Goal: Task Accomplishment & Management: Manage account settings

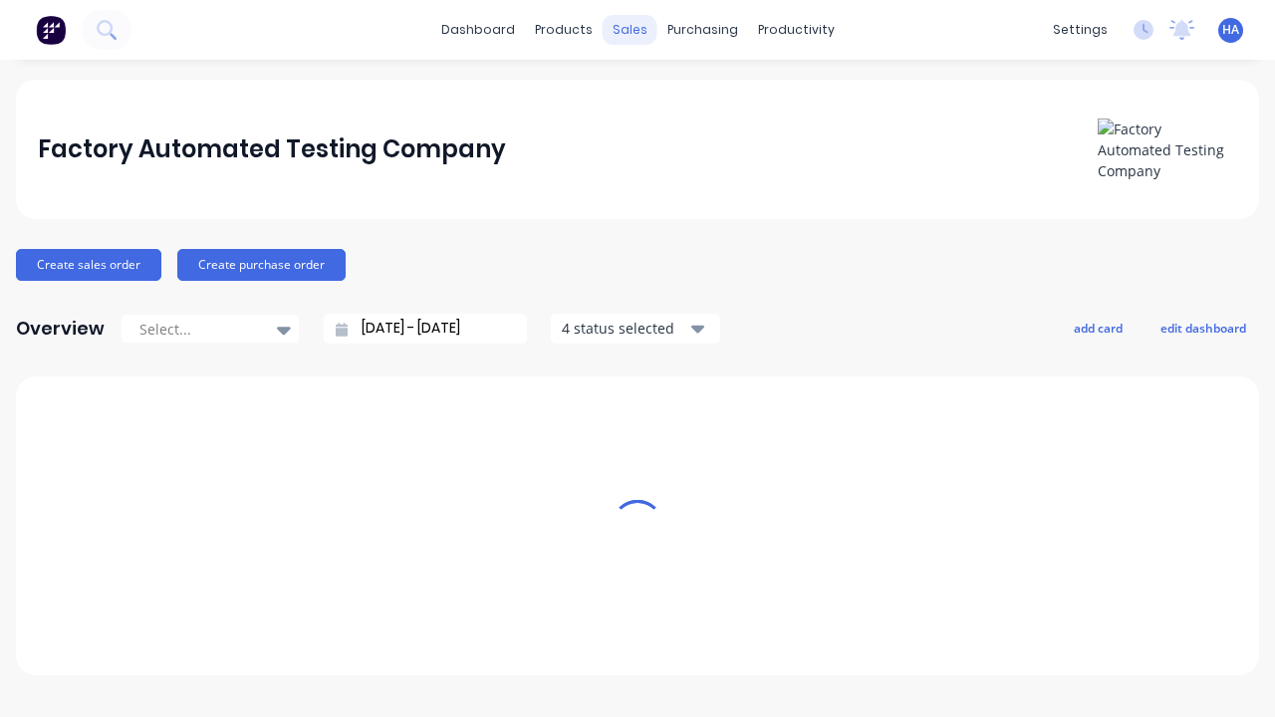
click at [629, 30] on div "sales" at bounding box center [629, 30] width 55 height 30
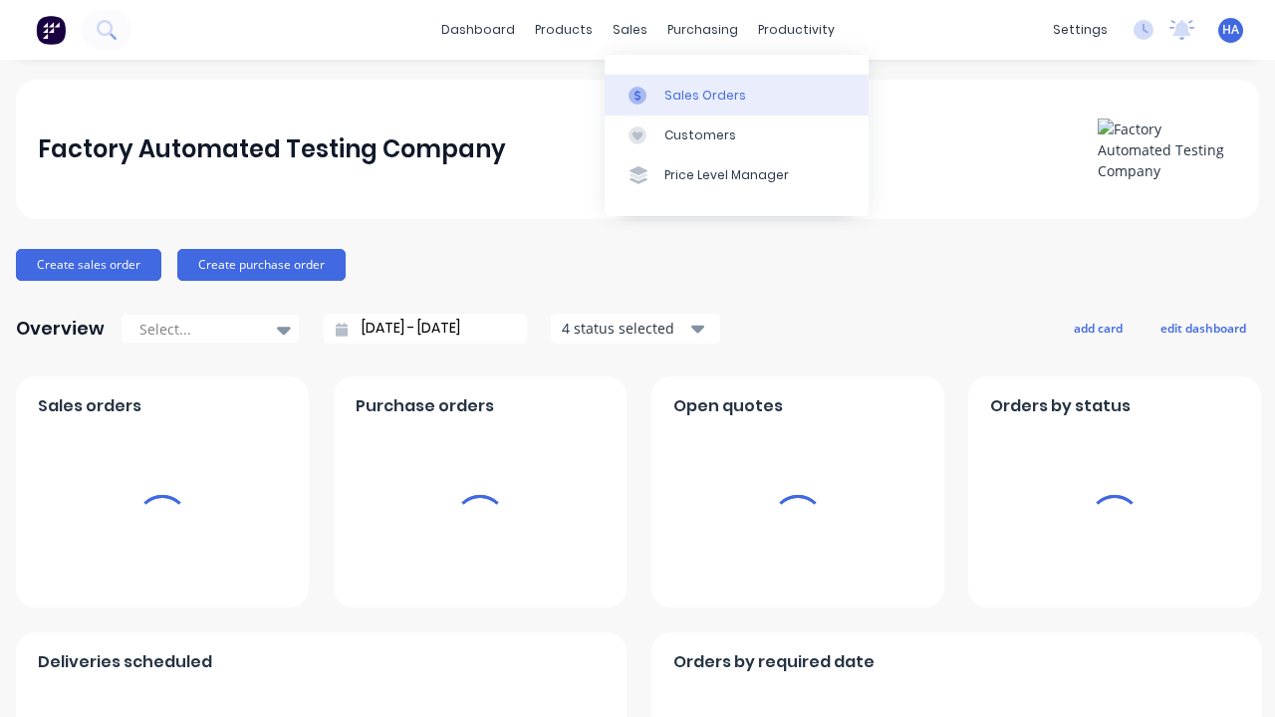
click at [736, 95] on div "Sales Orders" at bounding box center [705, 96] width 82 height 18
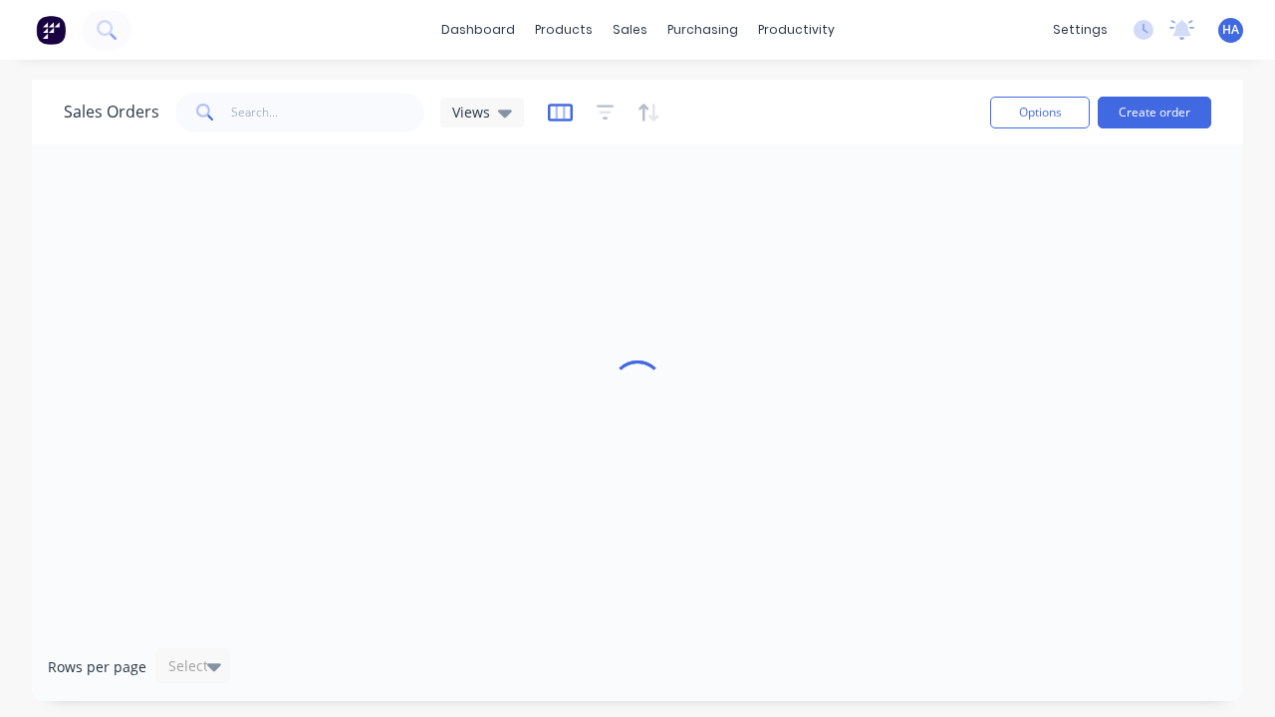
click at [557, 112] on icon "button" at bounding box center [560, 113] width 25 height 20
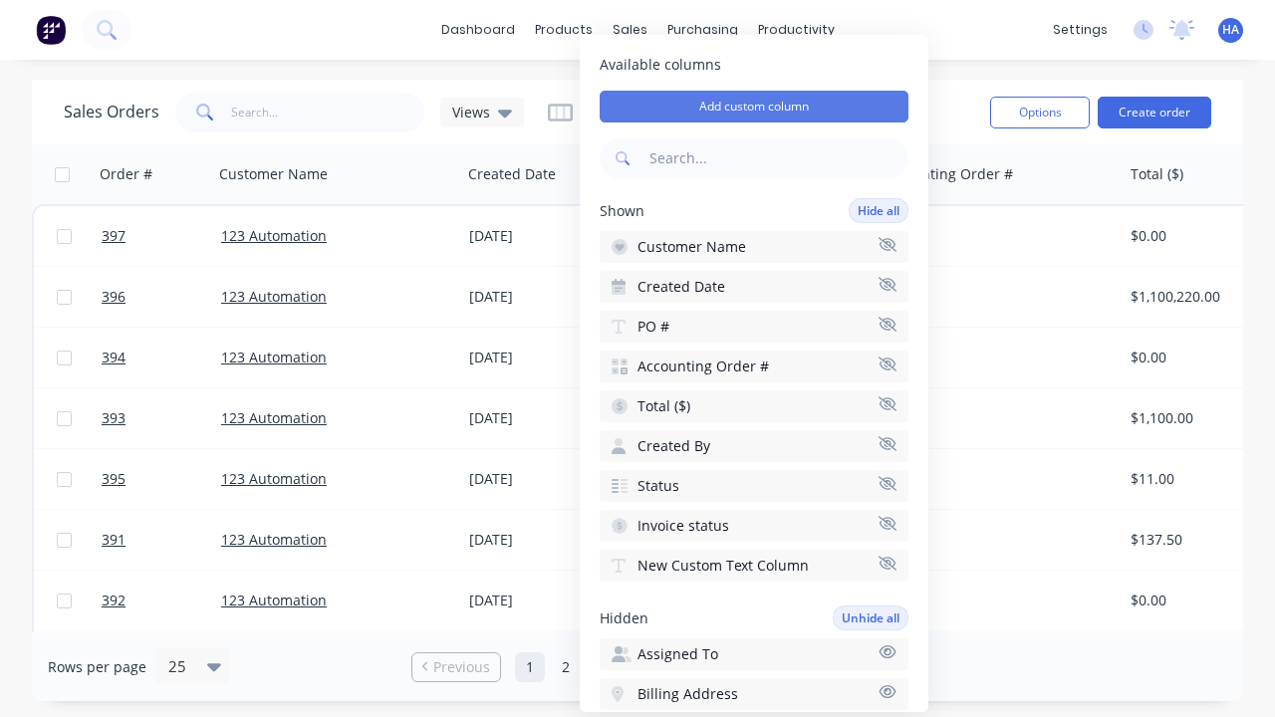
click at [754, 107] on button "Add custom column" at bounding box center [753, 107] width 309 height 32
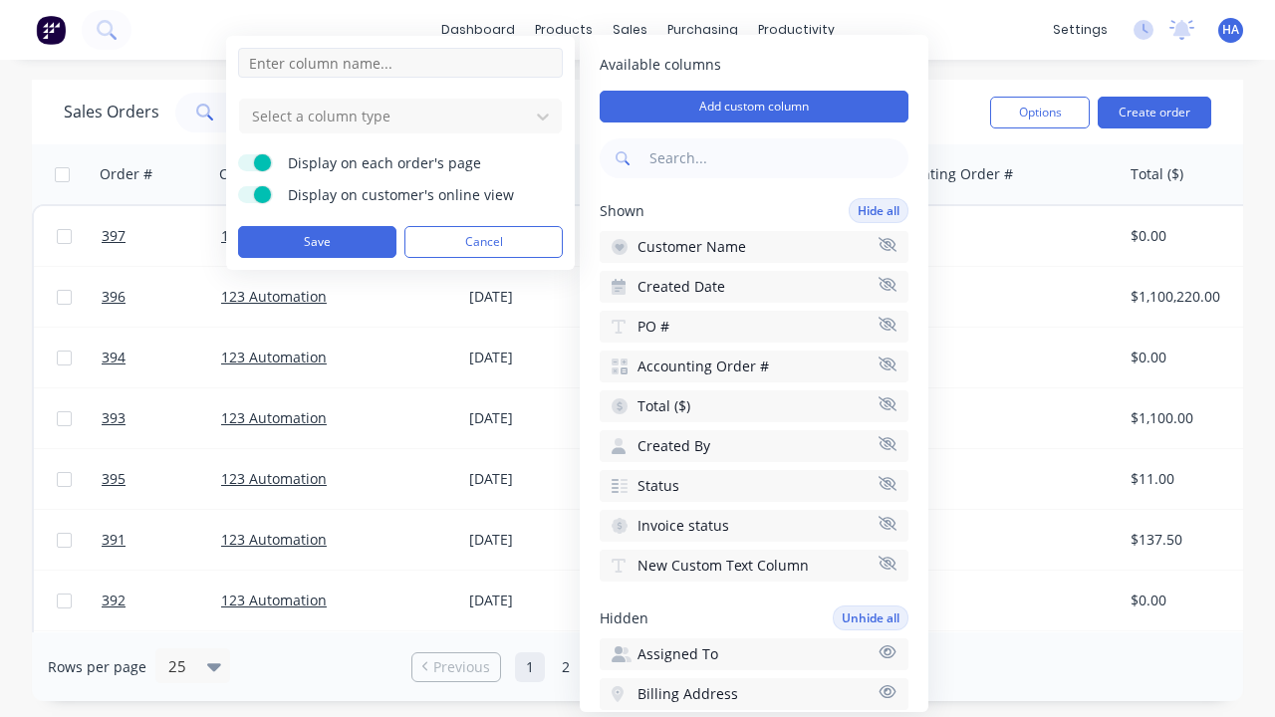
click at [400, 63] on input at bounding box center [400, 63] width 325 height 30
type input "New Custom Email Column"
click at [384, 116] on div at bounding box center [384, 116] width 269 height 25
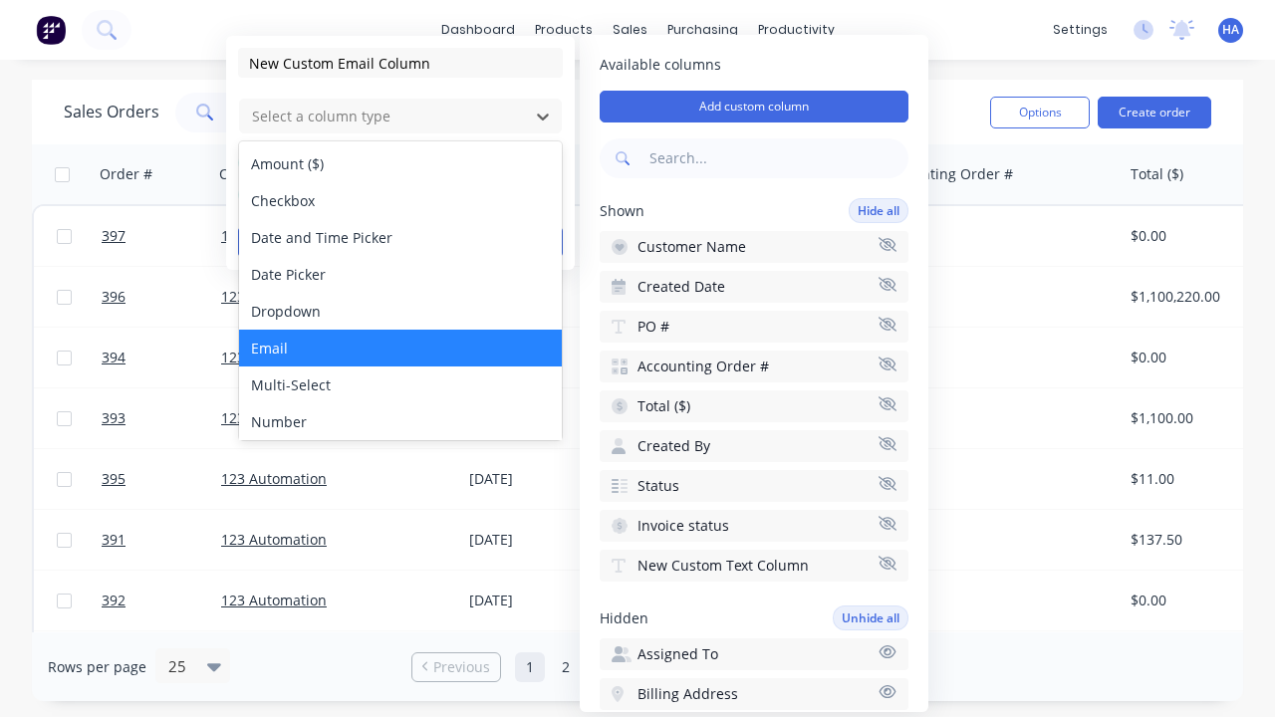
click at [400, 348] on div "Email" at bounding box center [400, 348] width 323 height 37
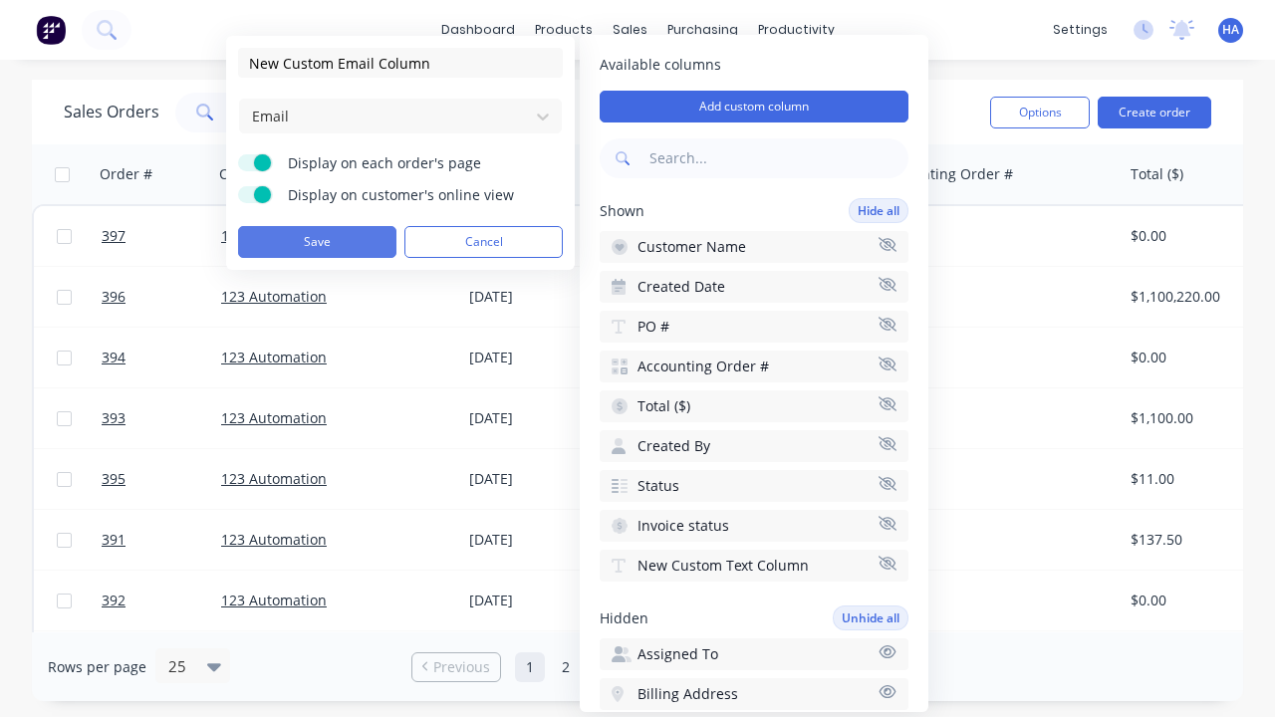
click at [317, 242] on button "Save" at bounding box center [317, 242] width 158 height 32
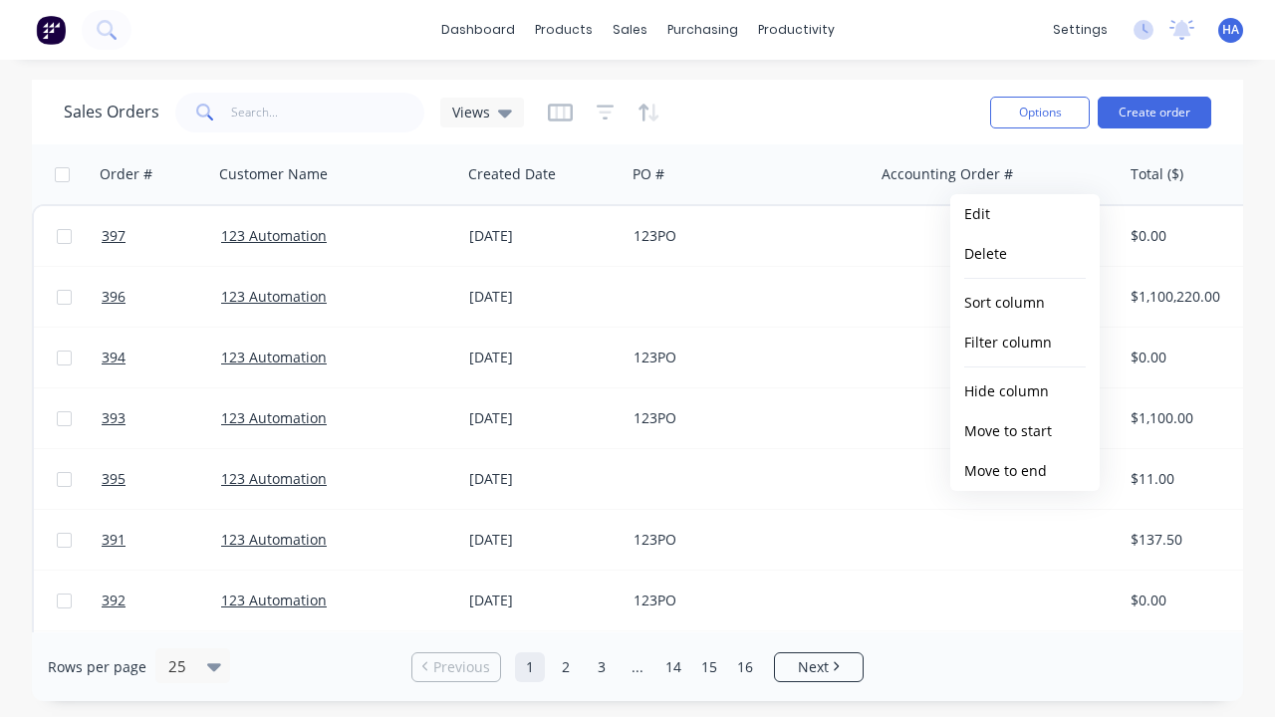
scroll to position [0, 1238]
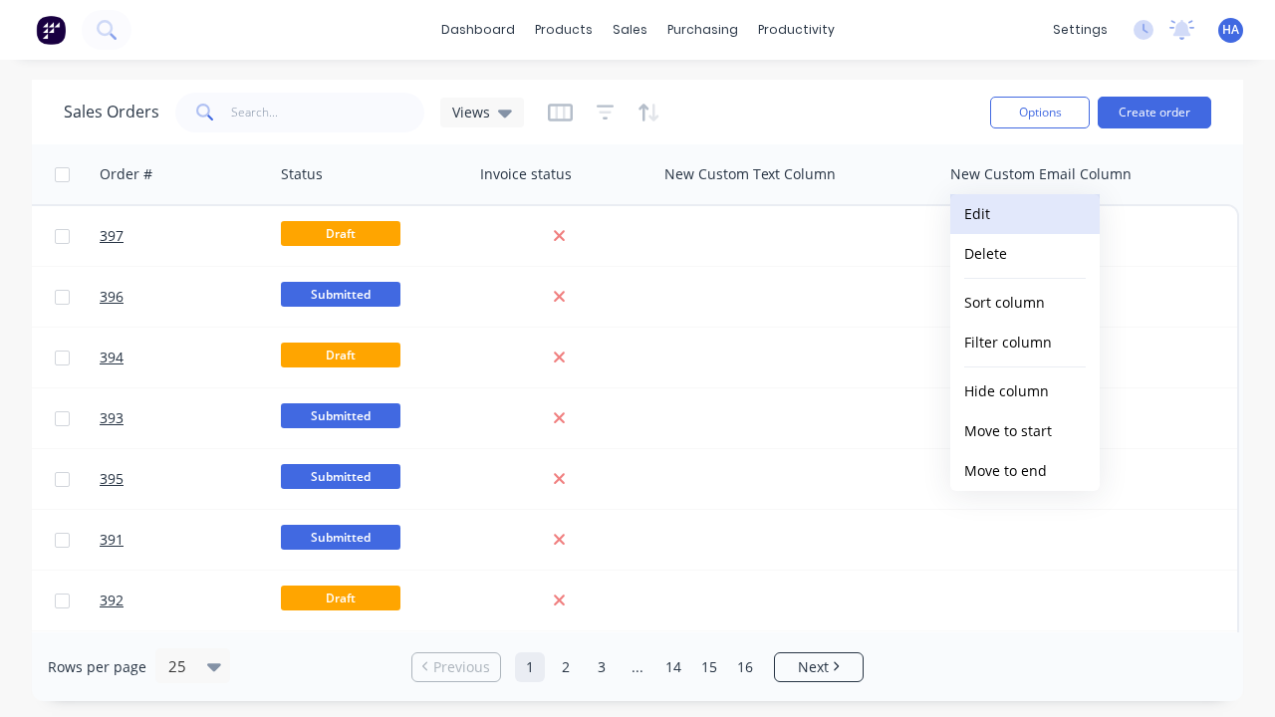
click at [1025, 214] on button "Edit" at bounding box center [1024, 214] width 149 height 40
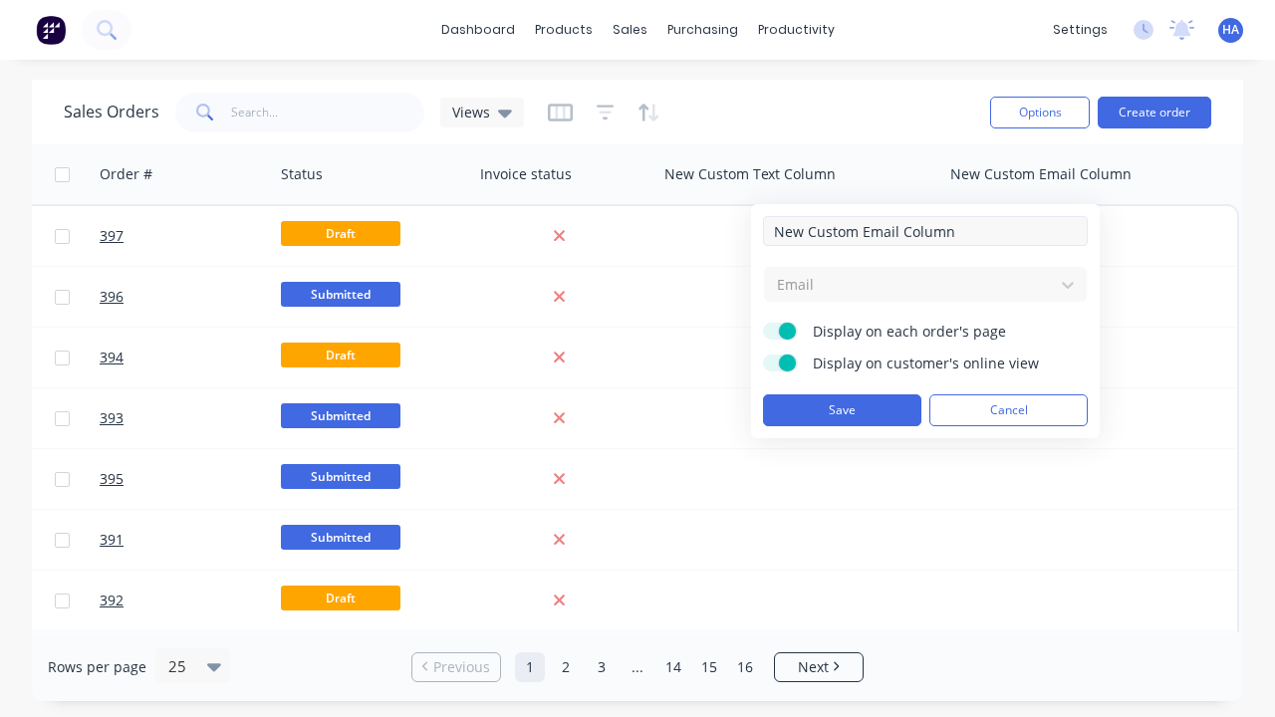
click at [925, 231] on input "New Custom Email Column" at bounding box center [925, 231] width 325 height 30
type input "New Custom Email Column - Updated"
click at [841, 410] on button "Save" at bounding box center [842, 410] width 158 height 32
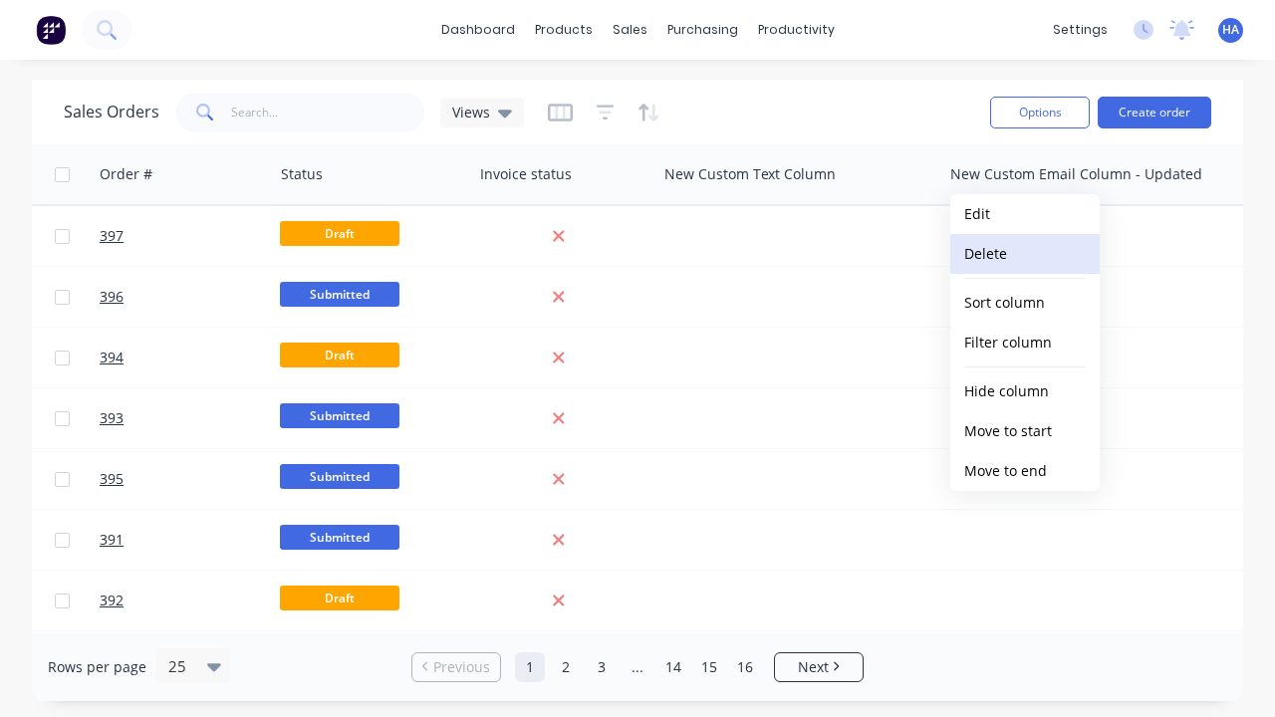
click at [1025, 254] on button "Delete" at bounding box center [1024, 254] width 149 height 40
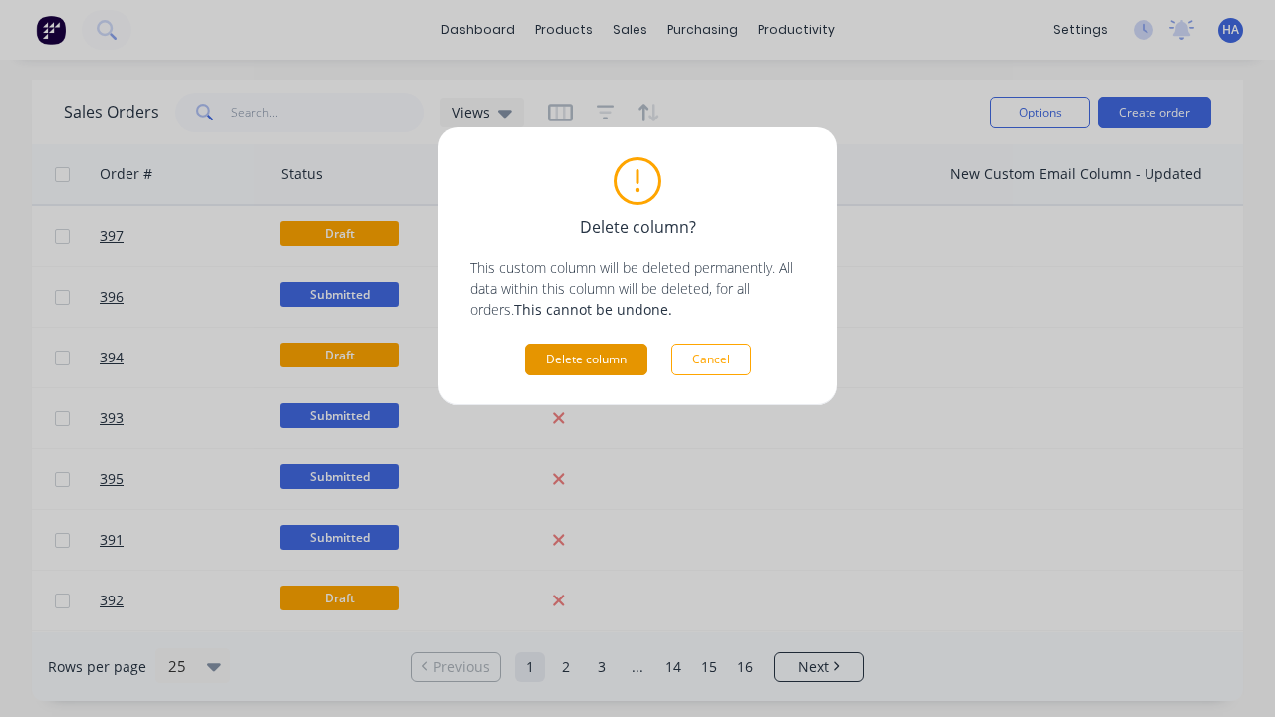
click at [586, 359] on button "Delete column" at bounding box center [586, 360] width 122 height 32
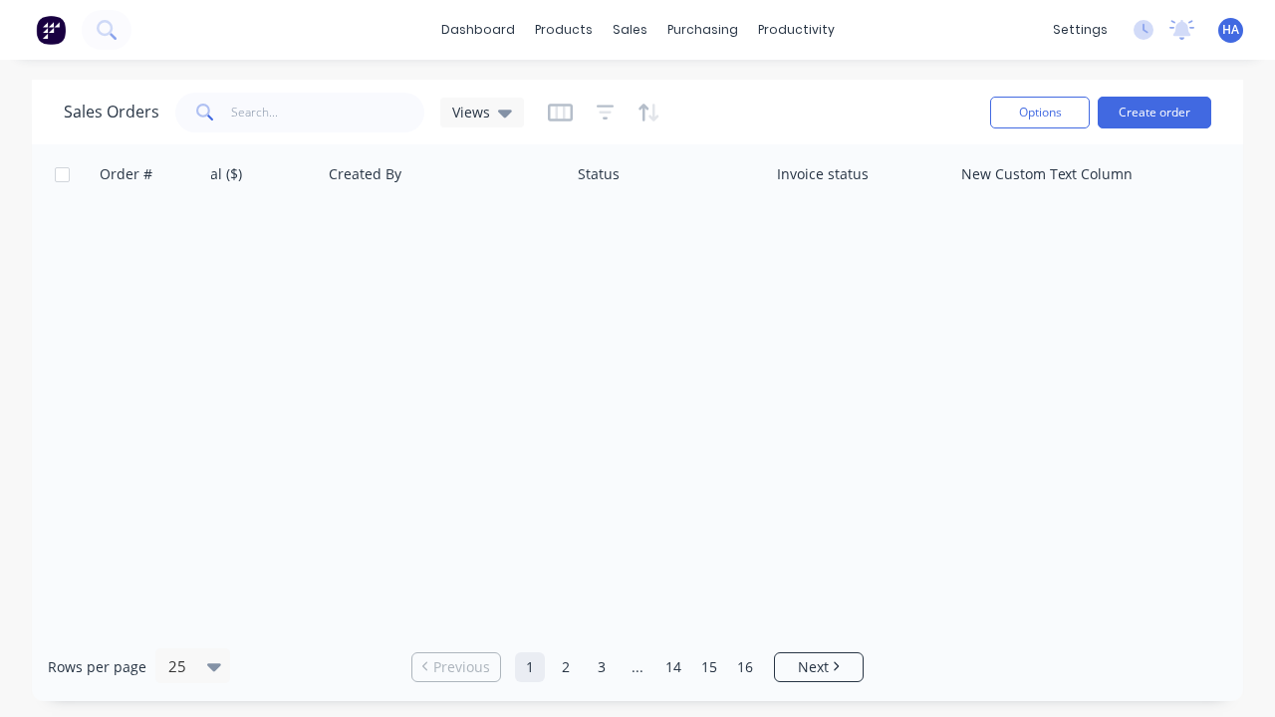
scroll to position [0, 941]
